Goal: Navigation & Orientation: Find specific page/section

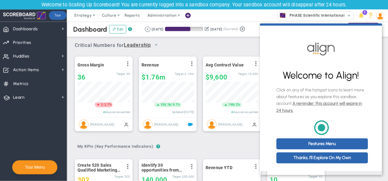
click at [190, 44] on div "Critical Numbers for Leadership 116894 Critical Numbers for Leadership Critical…" at bounding box center [228, 43] width 306 height 16
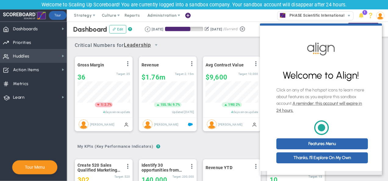
click at [46, 54] on span "Huddles Huddles" at bounding box center [33, 56] width 67 height 14
click at [47, 55] on span "Huddles Huddles" at bounding box center [33, 56] width 67 height 14
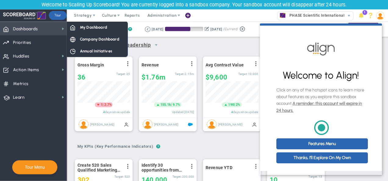
click at [50, 34] on span "Dashboards Dashboards" at bounding box center [33, 29] width 67 height 14
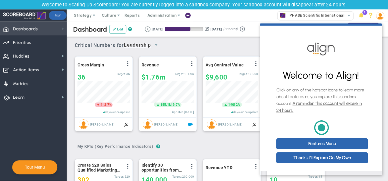
click at [63, 30] on span at bounding box center [63, 28] width 5 height 5
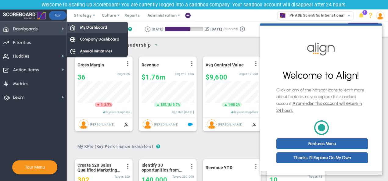
click at [87, 30] on span "My Dashboard" at bounding box center [93, 27] width 27 height 6
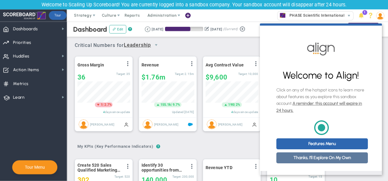
click at [326, 163] on link "Thanks, I'll Explore On My Own" at bounding box center [321, 157] width 91 height 11
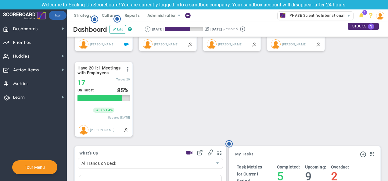
scroll to position [274, 0]
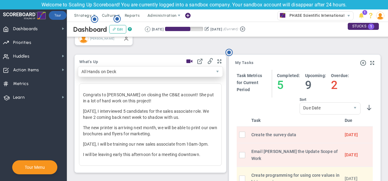
click at [178, 70] on span "All Hands on Deck" at bounding box center [145, 71] width 134 height 10
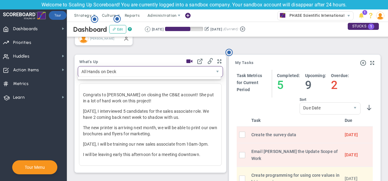
click at [178, 70] on span "All Hands on Deck" at bounding box center [145, 71] width 134 height 10
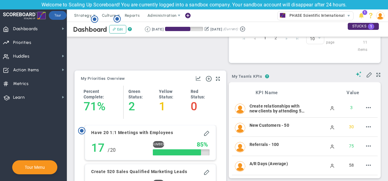
scroll to position [595, 0]
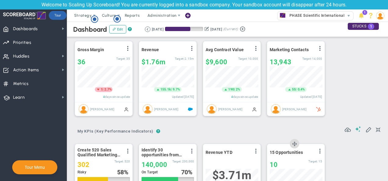
scroll to position [0, 0]
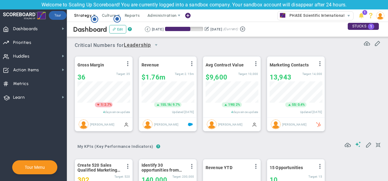
click at [86, 14] on span "Strategy" at bounding box center [83, 15] width 18 height 5
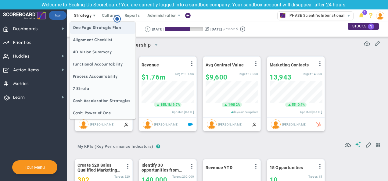
click at [90, 27] on span "One Page Strategic Plan" at bounding box center [103, 28] width 66 height 12
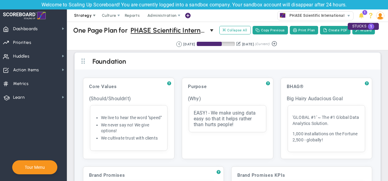
click at [87, 16] on span "Strategy" at bounding box center [83, 15] width 18 height 5
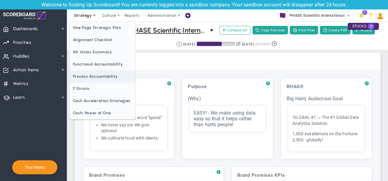
click at [118, 79] on span "Process Accountability" at bounding box center [103, 76] width 66 height 12
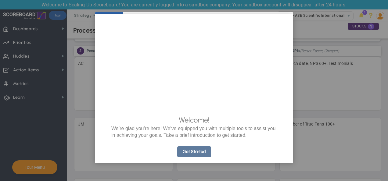
click at [192, 157] on link "Get Started" at bounding box center [194, 151] width 34 height 11
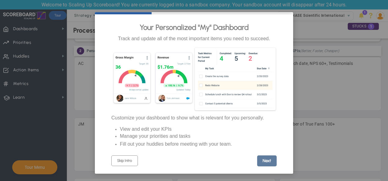
click at [257, 161] on link "Next" at bounding box center [267, 161] width 20 height 11
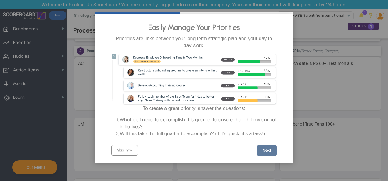
click at [260, 152] on link "Next" at bounding box center [267, 150] width 20 height 11
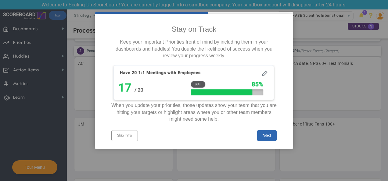
click at [264, 142] on div "Next" at bounding box center [235, 134] width 83 height 15
click at [265, 140] on link "Next" at bounding box center [267, 135] width 20 height 11
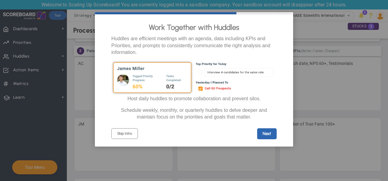
click at [265, 139] on link "Next" at bounding box center [267, 133] width 20 height 11
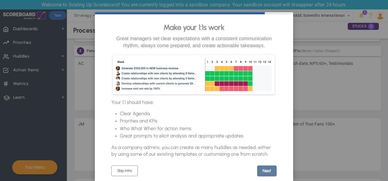
click at [269, 173] on link "Next" at bounding box center [267, 171] width 20 height 11
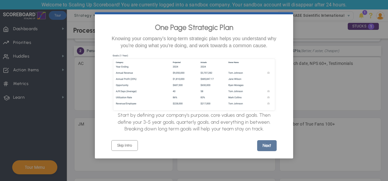
click at [267, 151] on link "Next" at bounding box center [267, 145] width 20 height 11
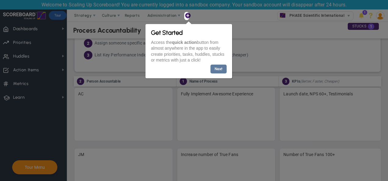
click at [217, 69] on link "Next" at bounding box center [218, 68] width 16 height 9
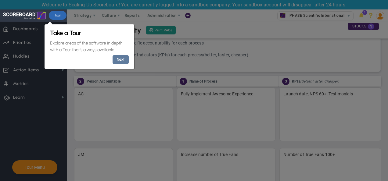
click at [123, 59] on link "Next" at bounding box center [120, 59] width 16 height 9
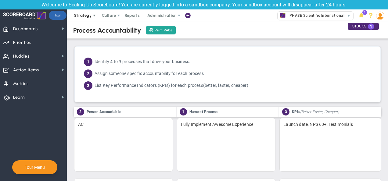
click at [85, 14] on span "Strategy" at bounding box center [83, 15] width 18 height 5
click at [41, 45] on span "Priorities Projects OKR Tree Priorities Projects OKRs" at bounding box center [33, 42] width 67 height 14
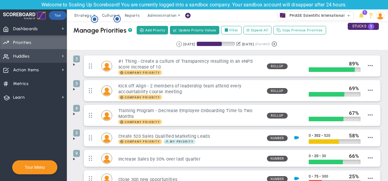
click at [36, 53] on span "Huddles Huddles" at bounding box center [33, 56] width 67 height 14
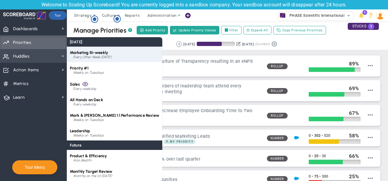
click at [121, 54] on div "Marketing Bi-weekly Every Other Week [DATE]" at bounding box center [114, 55] width 95 height 16
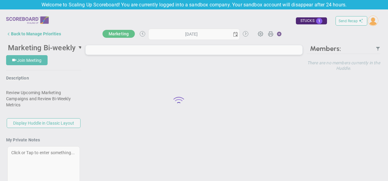
type input "[DATE]"
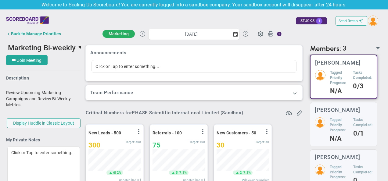
click at [271, 94] on h3 "Team Performance" at bounding box center [193, 92] width 207 height 5
click at [292, 91] on span at bounding box center [295, 93] width 6 height 6
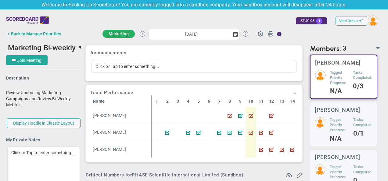
click at [292, 91] on span at bounding box center [295, 93] width 6 height 6
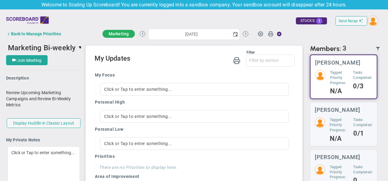
scroll to position [414, 0]
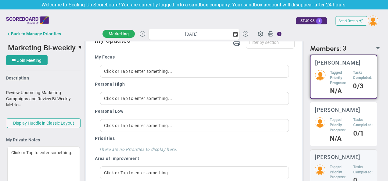
click at [335, 116] on div "[PERSON_NAME] Tagged Priority Progress: N/A Tasks Completed: 0/1" at bounding box center [343, 124] width 67 height 44
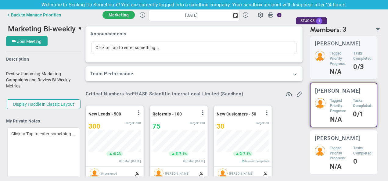
click at [353, 153] on h5 "Tasks Completed:" at bounding box center [362, 151] width 19 height 10
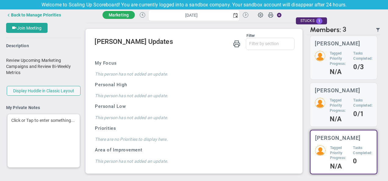
scroll to position [21, 0]
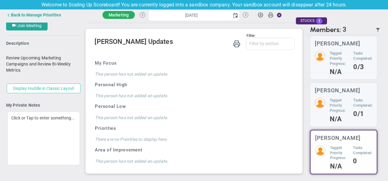
click at [38, 88] on button "Display Huddle in Classic Layout" at bounding box center [44, 89] width 74 height 10
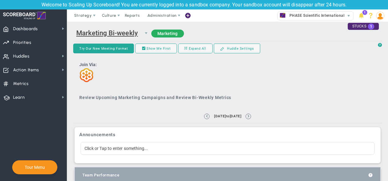
scroll to position [304922, 304890]
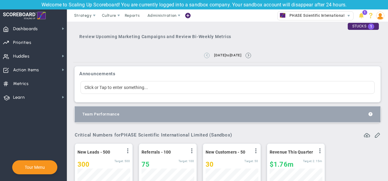
click at [204, 54] on button at bounding box center [206, 55] width 5 height 5
click at [251, 57] on button at bounding box center [247, 55] width 5 height 5
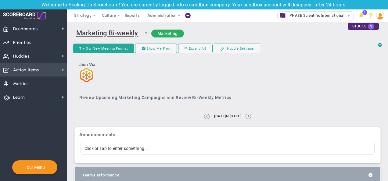
click at [50, 66] on span "Action Items Action Items" at bounding box center [33, 70] width 67 height 14
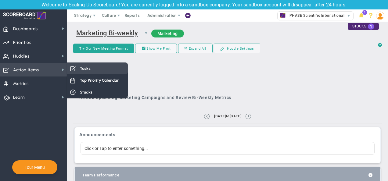
click at [90, 72] on div "Tasks" at bounding box center [97, 69] width 61 height 12
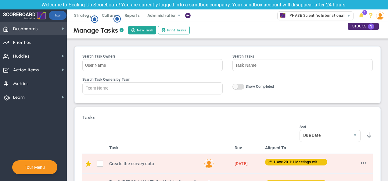
click at [33, 32] on span "Dashboards" at bounding box center [25, 29] width 25 height 13
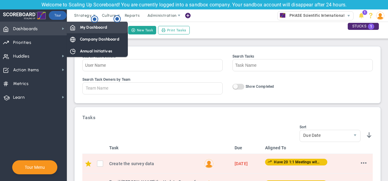
click at [92, 28] on span "My Dashboard" at bounding box center [93, 27] width 27 height 6
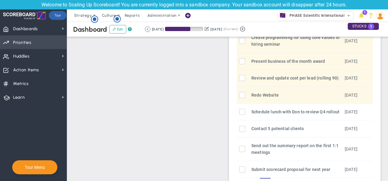
scroll to position [427, 0]
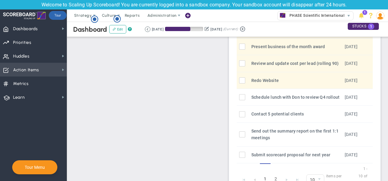
click at [33, 72] on span "Action Items" at bounding box center [26, 70] width 26 height 13
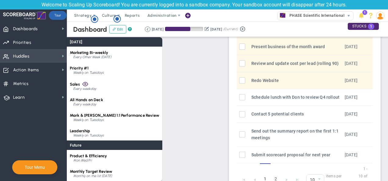
click at [36, 58] on span "Huddles Huddles" at bounding box center [33, 56] width 67 height 14
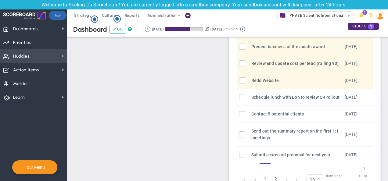
click at [36, 58] on span "Huddles Huddles" at bounding box center [33, 56] width 67 height 14
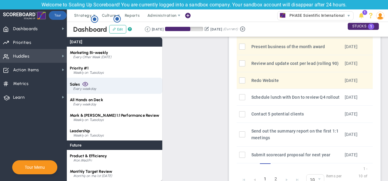
click at [106, 90] on div "Every weekday" at bounding box center [116, 89] width 86 height 4
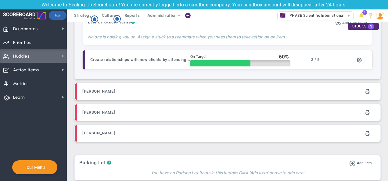
scroll to position [806, 0]
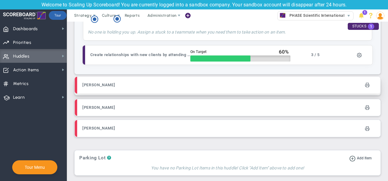
click at [166, 84] on div "[PERSON_NAME]" at bounding box center [154, 85] width 145 height 14
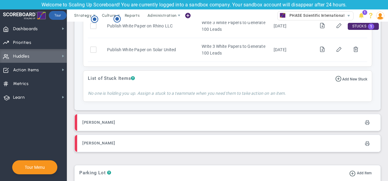
scroll to position [1081, 0]
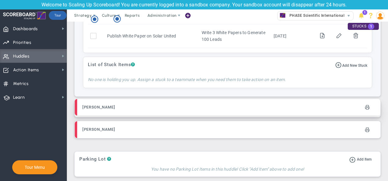
click at [161, 107] on div "[PERSON_NAME]" at bounding box center [154, 108] width 145 height 14
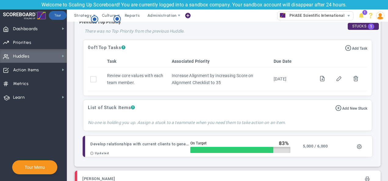
scroll to position [1312, 0]
